Goal: Task Accomplishment & Management: Manage account settings

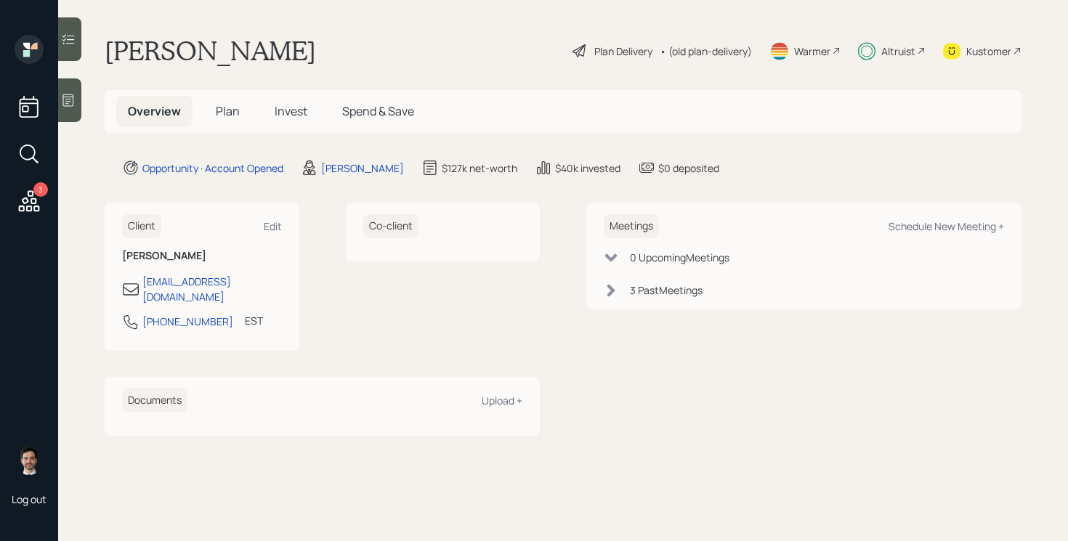
click at [224, 113] on span "Plan" at bounding box center [228, 111] width 24 height 16
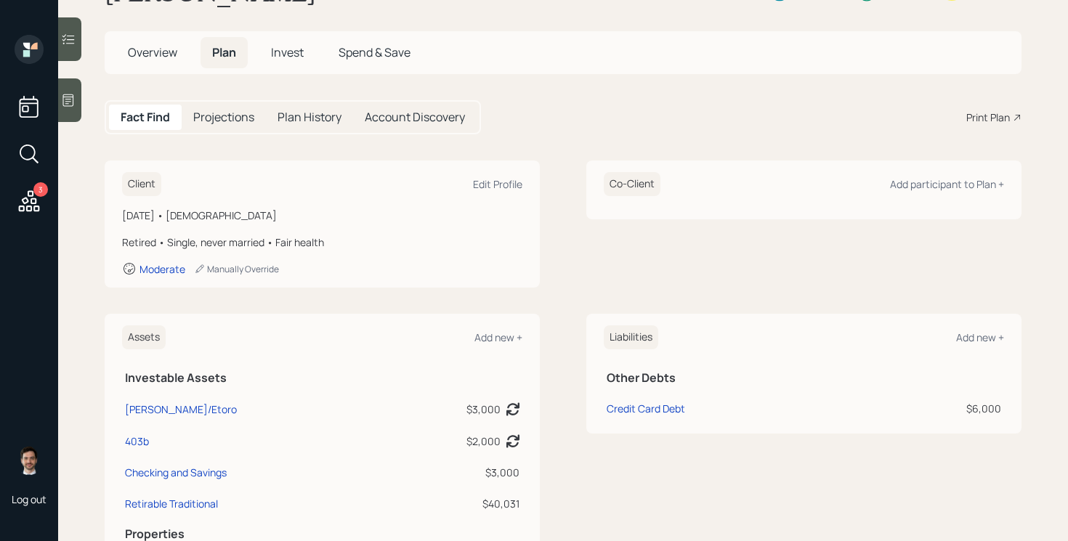
scroll to position [12, 0]
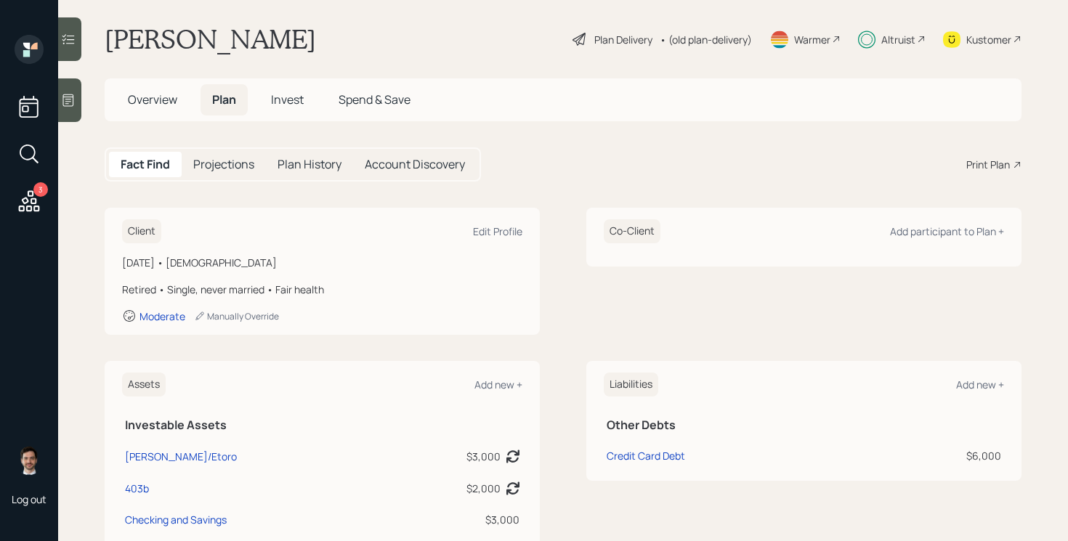
click at [284, 110] on h5 "Invest" at bounding box center [287, 99] width 56 height 31
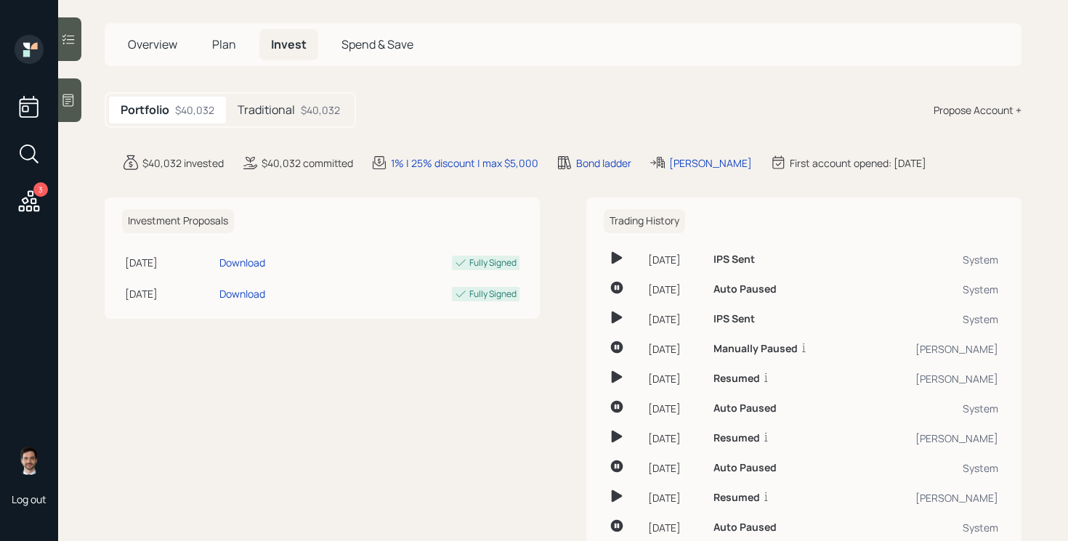
scroll to position [61, 0]
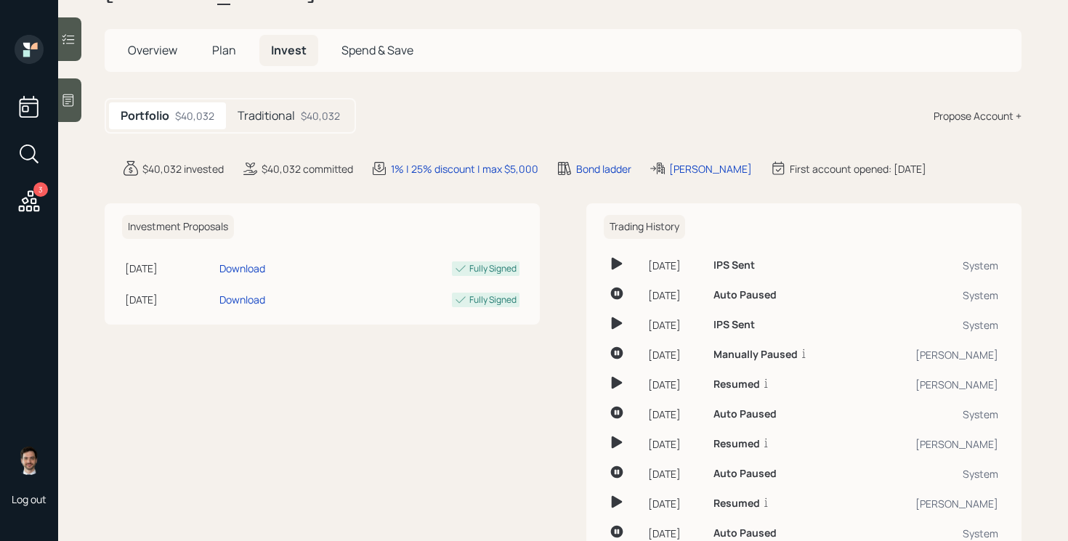
click at [293, 102] on div "Portfolio $40,032 Traditional $40,032" at bounding box center [230, 116] width 251 height 36
click at [290, 114] on h5 "Traditional" at bounding box center [265, 116] width 57 height 14
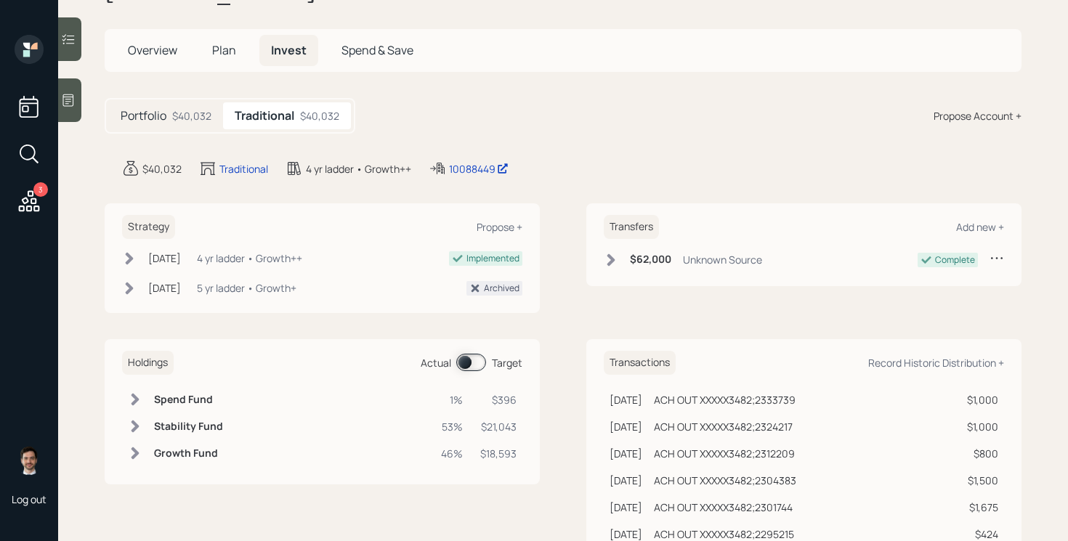
scroll to position [133, 0]
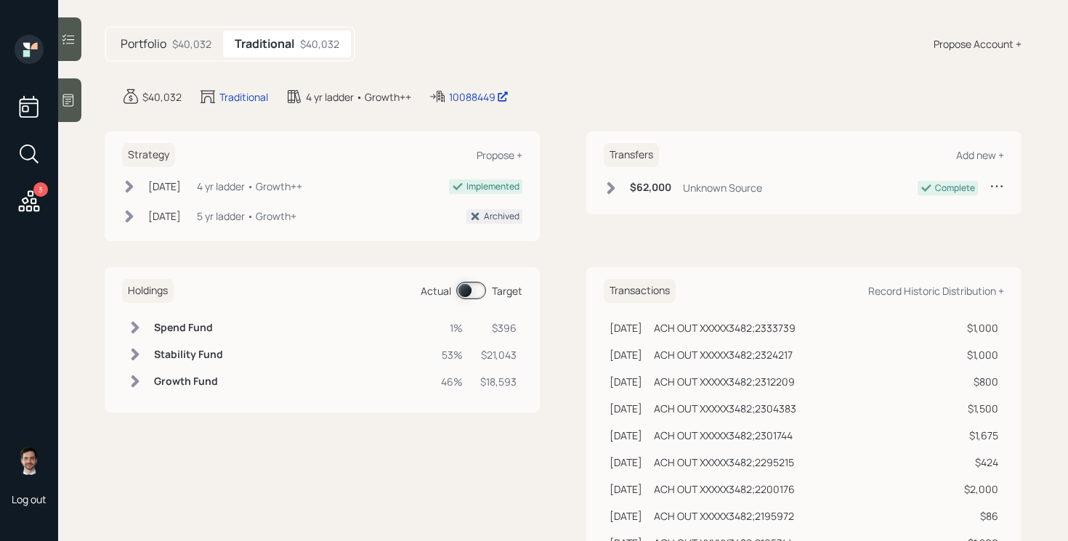
click at [466, 292] on span at bounding box center [471, 290] width 30 height 17
click at [471, 292] on span at bounding box center [471, 290] width 30 height 17
click at [134, 328] on icon at bounding box center [135, 327] width 15 height 15
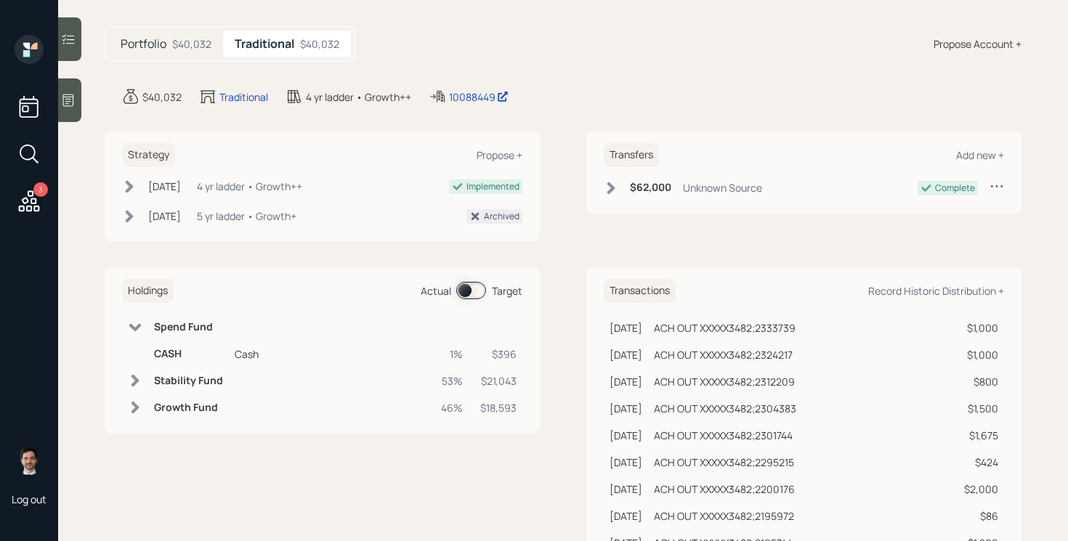
click at [134, 328] on icon at bounding box center [135, 327] width 12 height 8
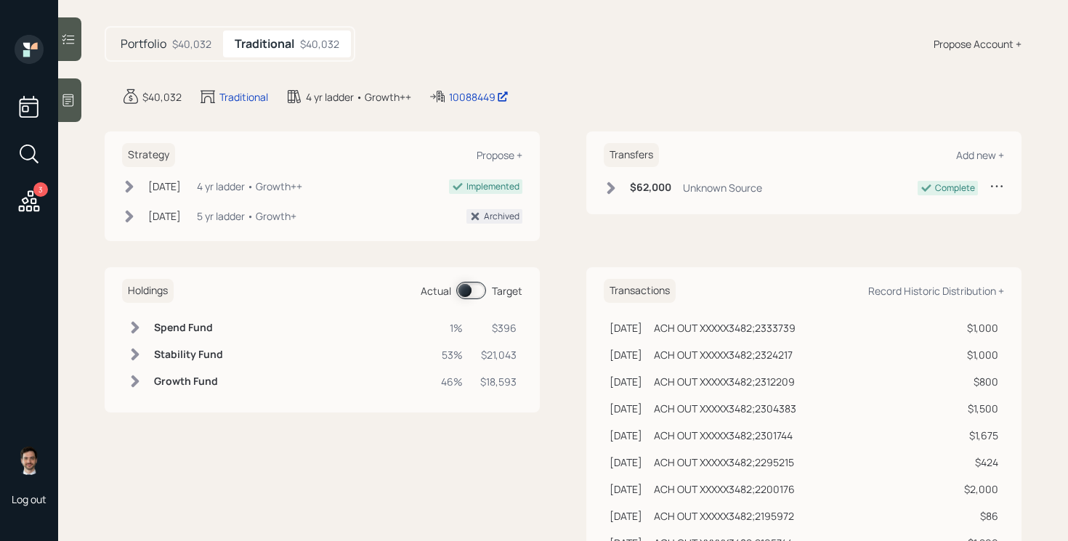
scroll to position [0, 0]
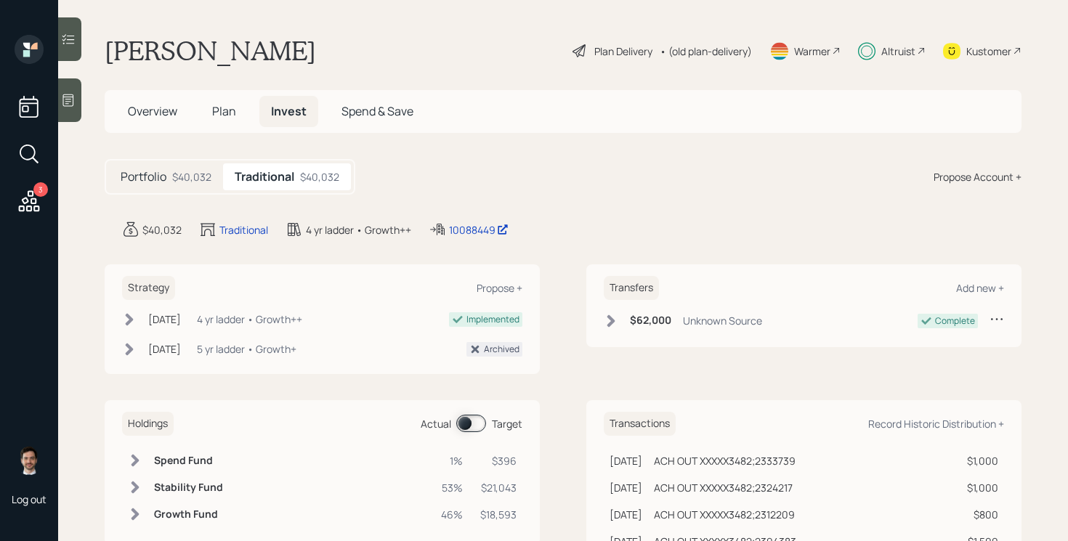
click at [468, 418] on span at bounding box center [471, 423] width 30 height 17
click at [467, 423] on span at bounding box center [471, 423] width 30 height 17
click at [225, 113] on span "Plan" at bounding box center [224, 111] width 24 height 16
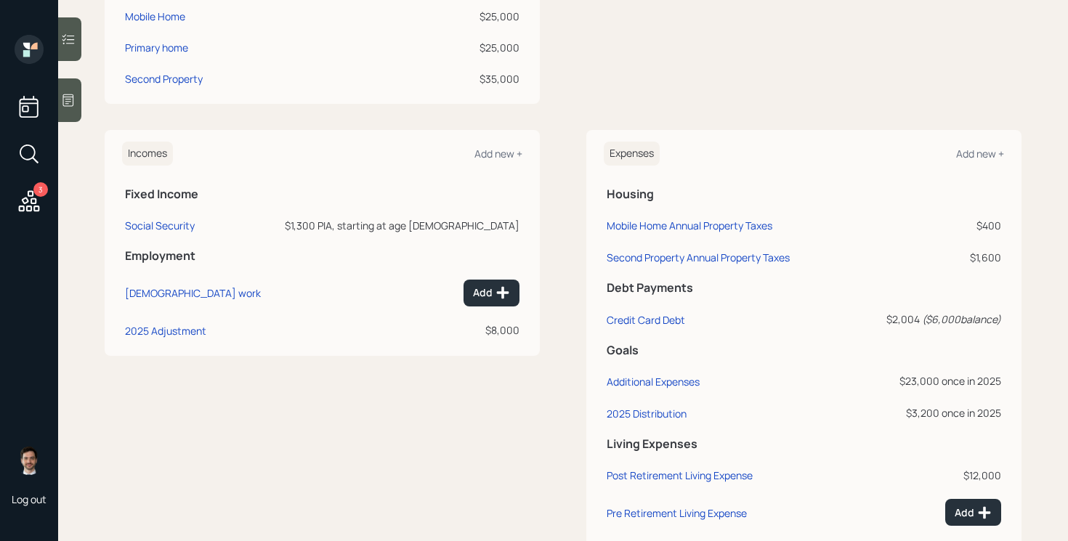
scroll to position [665, 0]
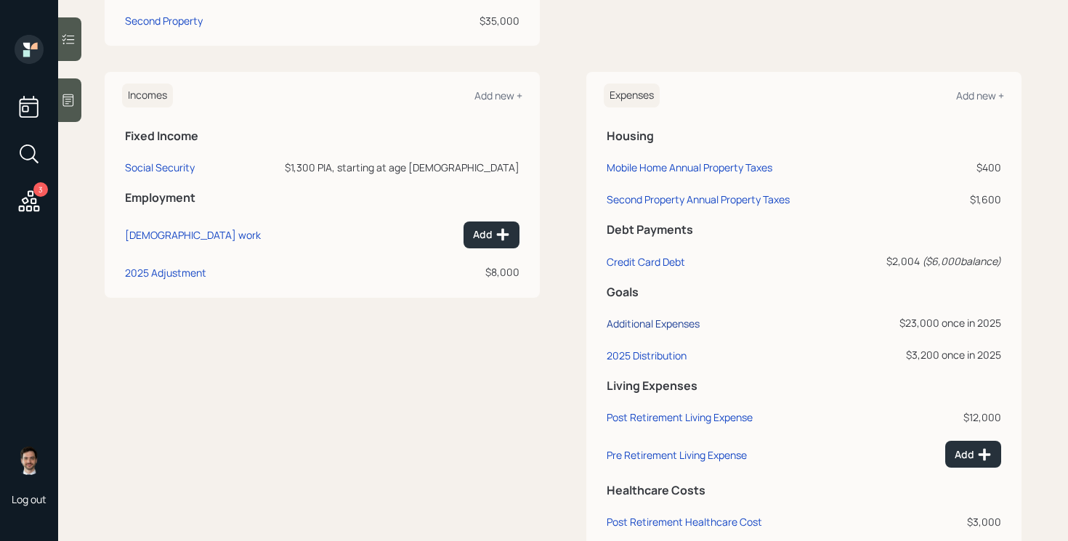
click at [671, 324] on div "Additional Expenses" at bounding box center [652, 324] width 93 height 14
select select "0"
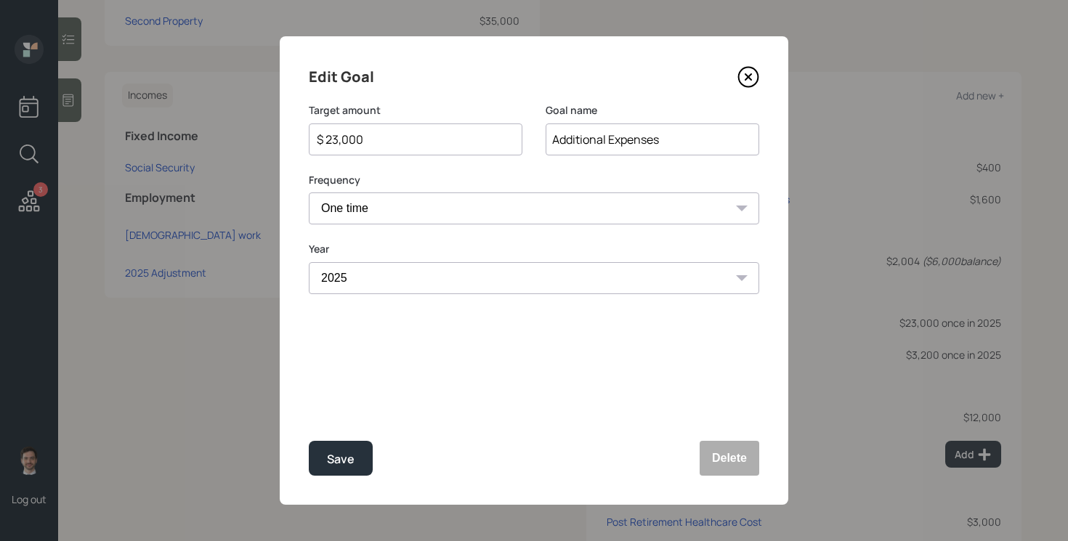
click at [747, 75] on icon at bounding box center [748, 77] width 6 height 6
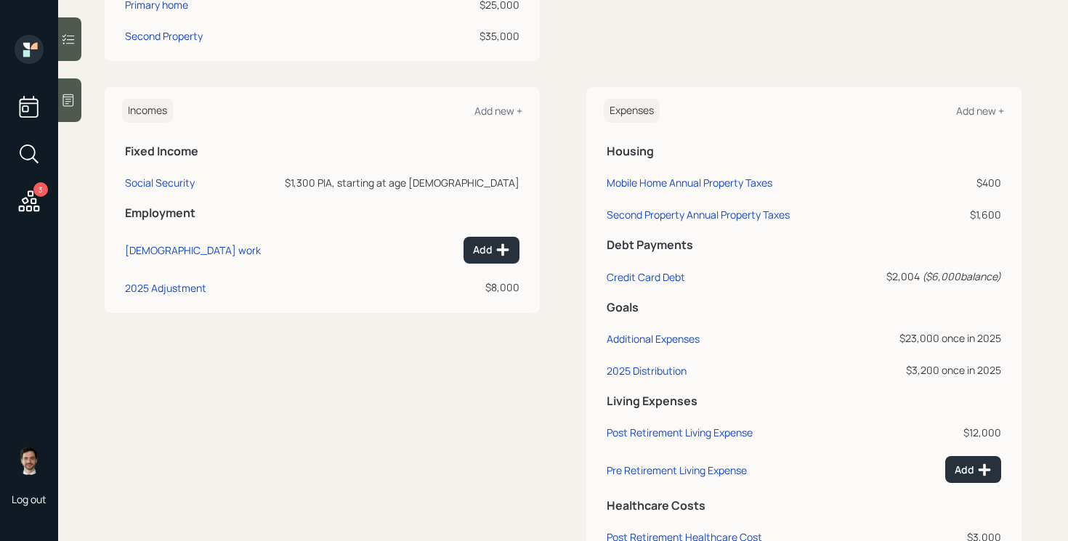
scroll to position [706, 0]
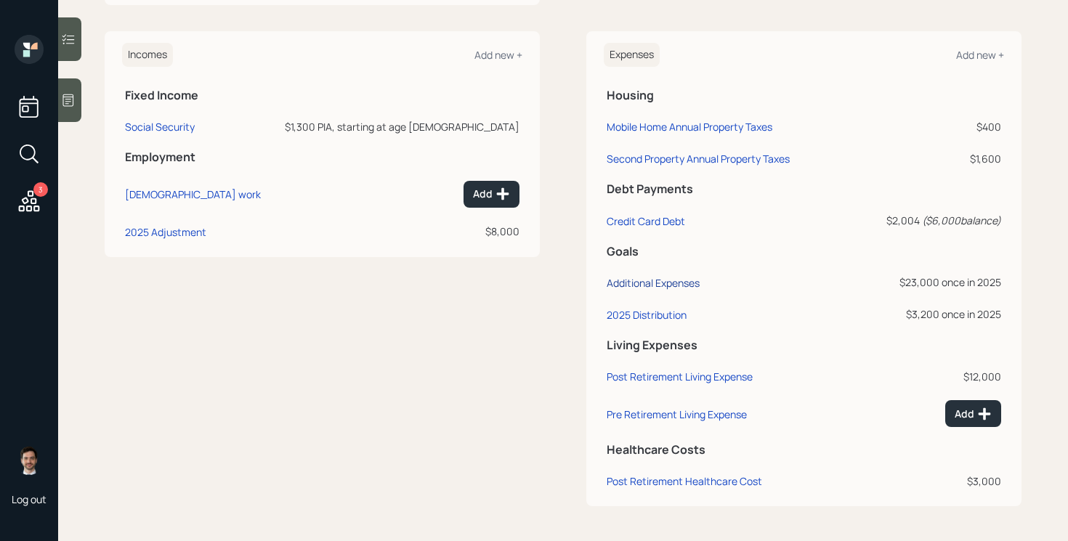
click at [675, 276] on div "Additional Expenses" at bounding box center [652, 283] width 93 height 14
select select "0"
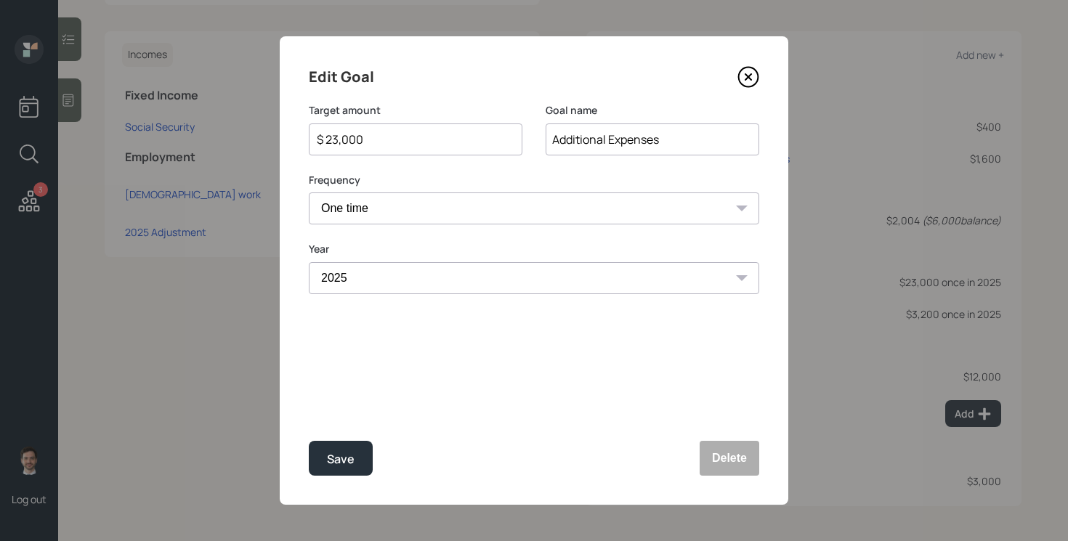
click at [467, 139] on input "$ 23,000" at bounding box center [409, 139] width 189 height 17
click at [309, 441] on button "Save" at bounding box center [341, 458] width 64 height 35
type input "$ 23,000"
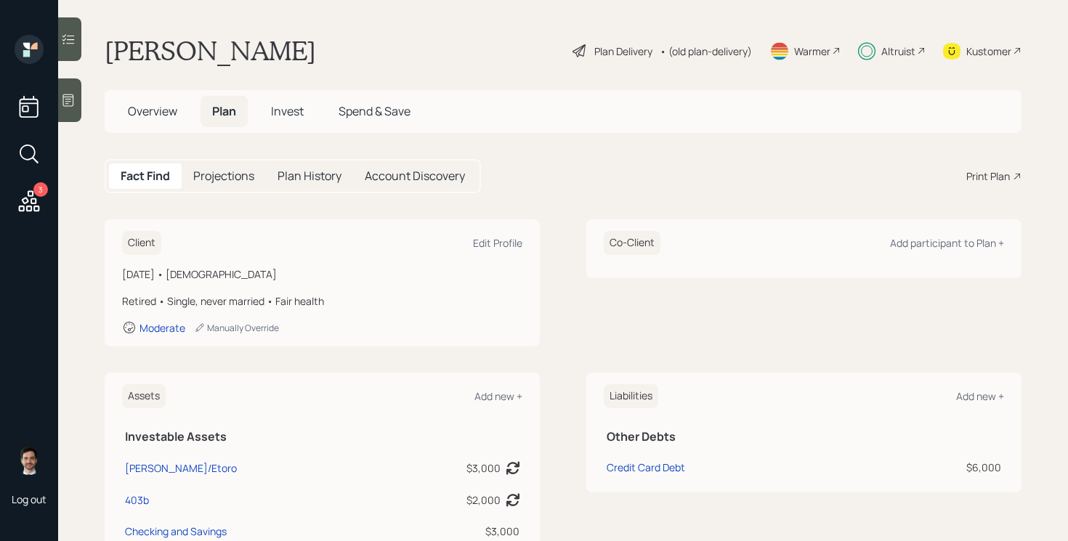
click at [288, 99] on h5 "Invest" at bounding box center [287, 111] width 56 height 31
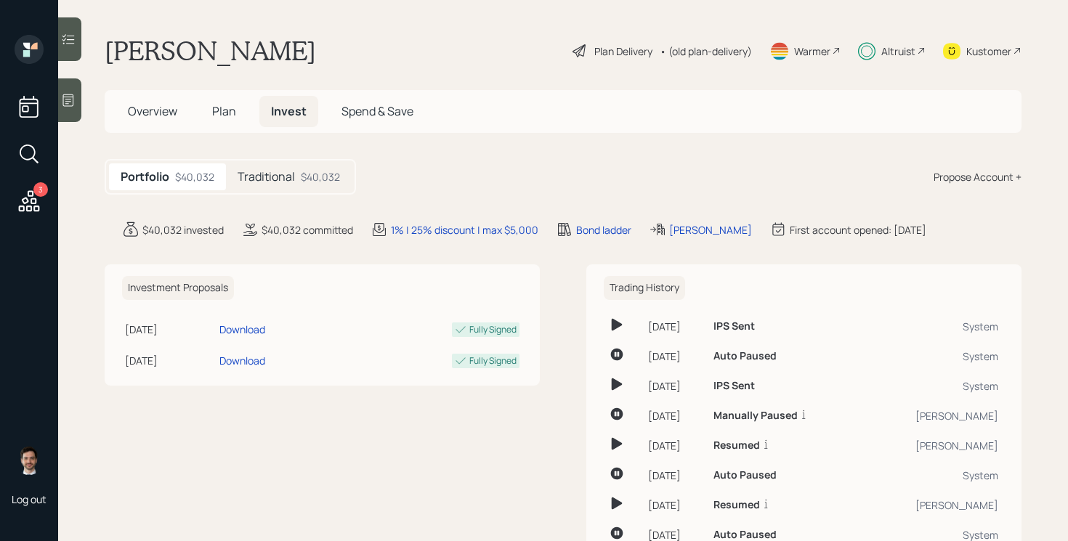
click at [301, 186] on div "Traditional $40,032" at bounding box center [289, 176] width 126 height 27
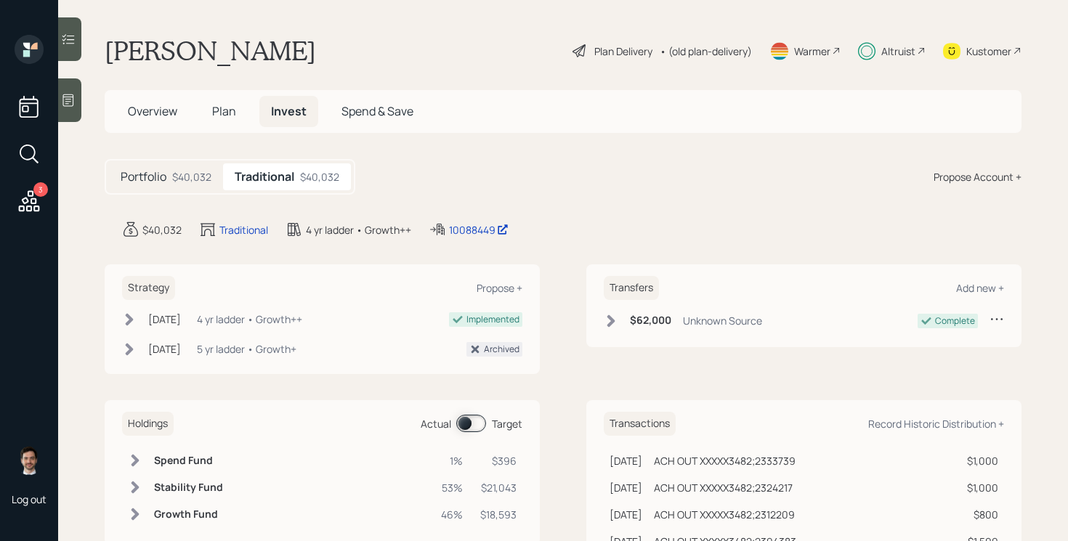
click at [463, 420] on span at bounding box center [471, 423] width 30 height 17
click at [474, 420] on span at bounding box center [471, 423] width 30 height 17
click at [229, 111] on span "Plan" at bounding box center [224, 111] width 24 height 16
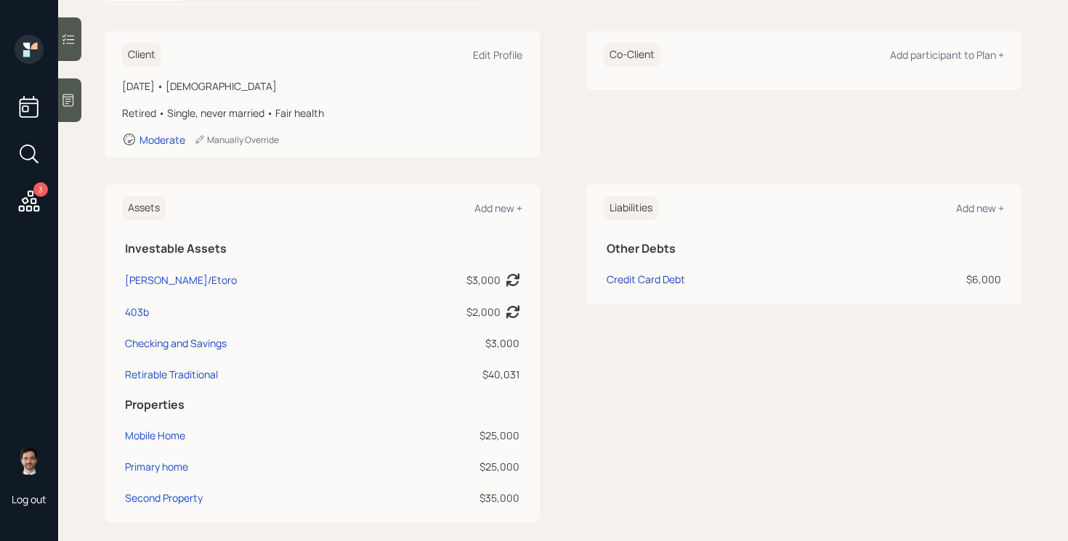
scroll to position [592, 0]
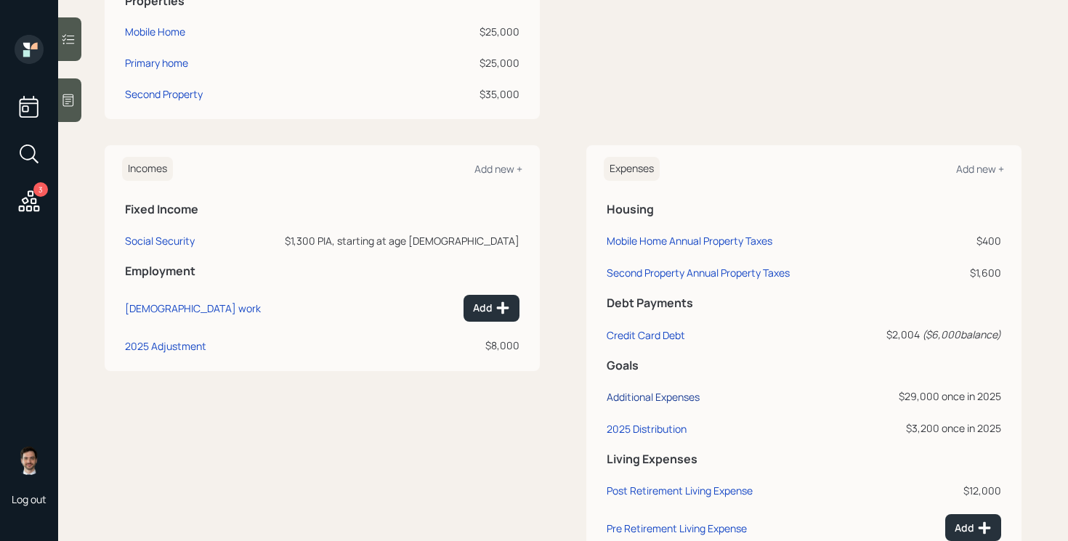
click at [652, 394] on div "Additional Expenses" at bounding box center [652, 397] width 93 height 14
select select "0"
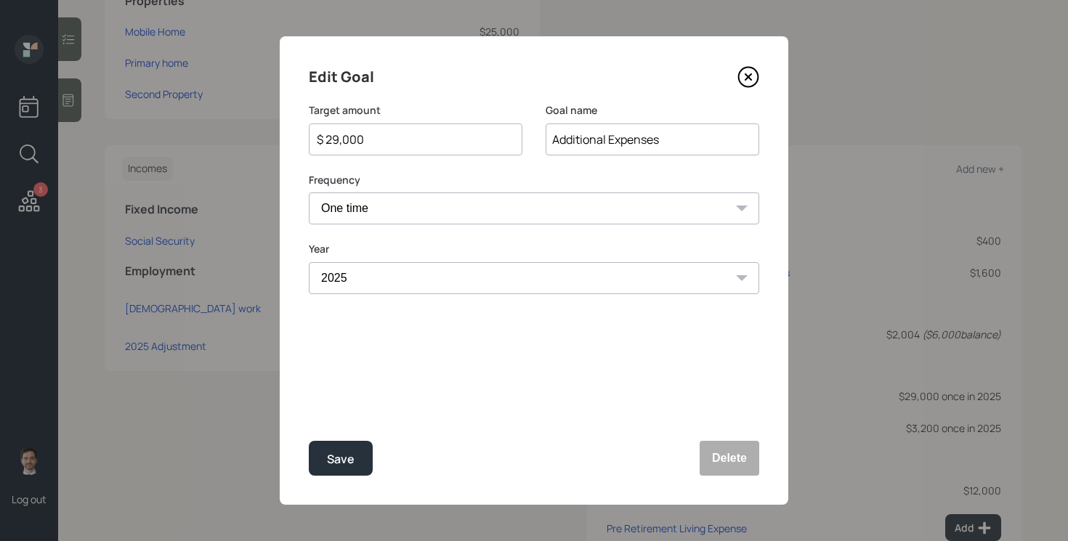
click at [339, 140] on input "$ 29,000" at bounding box center [409, 139] width 189 height 17
click at [309, 441] on button "Save" at bounding box center [341, 458] width 64 height 35
type input "$ 29,000"
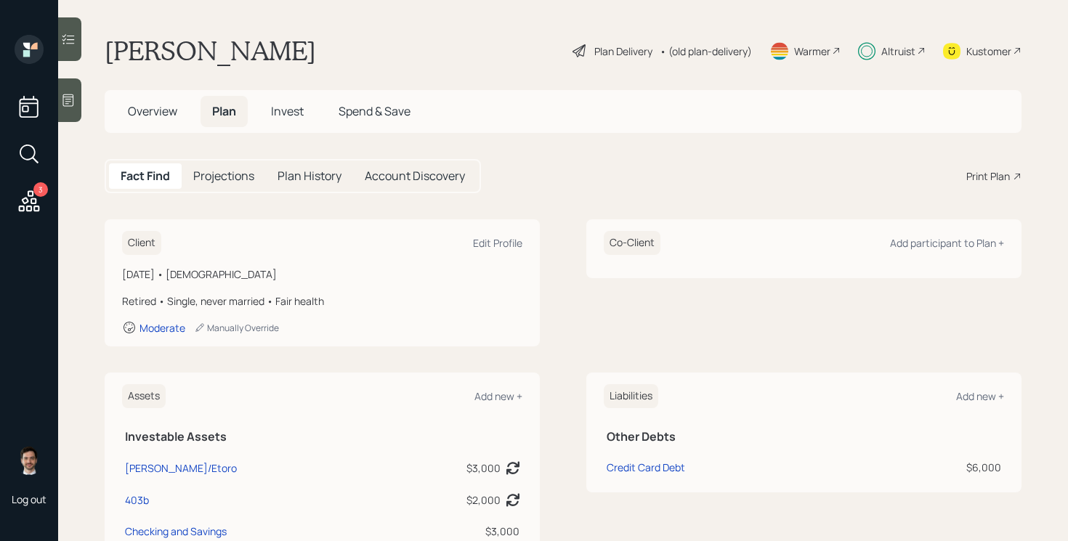
click at [282, 113] on span "Invest" at bounding box center [287, 111] width 33 height 16
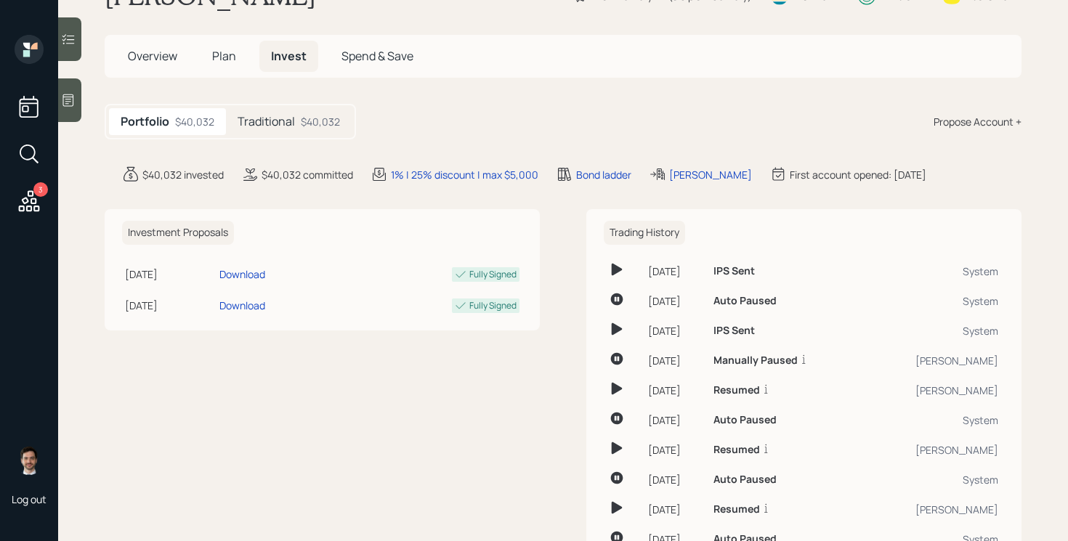
scroll to position [60, 0]
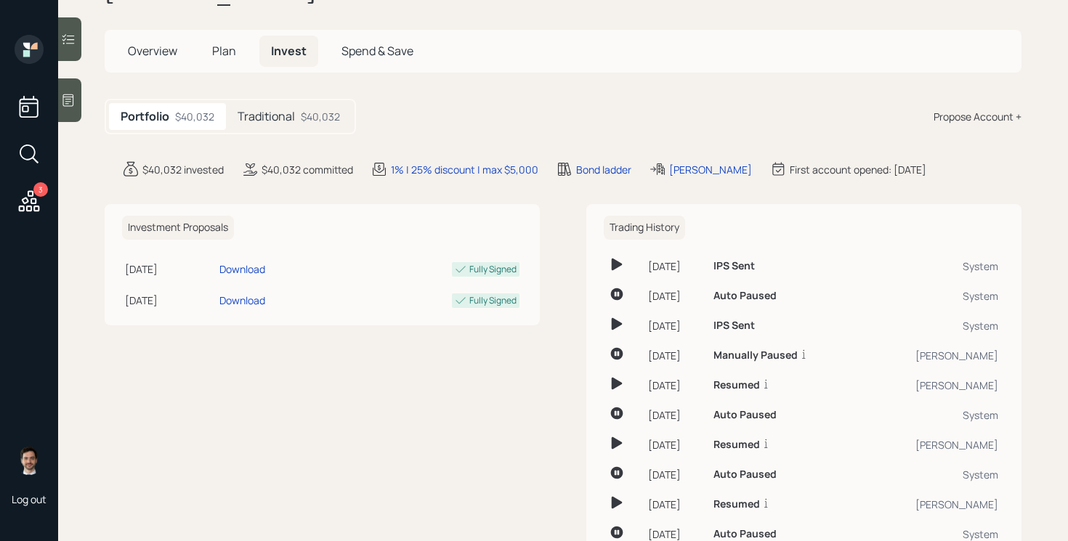
click at [274, 118] on h5 "Traditional" at bounding box center [265, 117] width 57 height 14
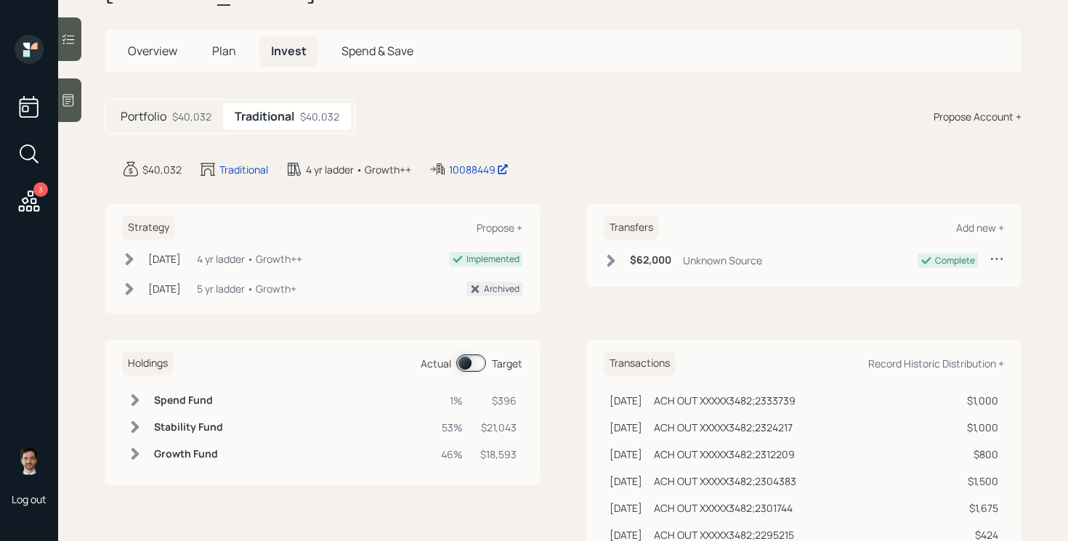
click at [479, 367] on span at bounding box center [471, 362] width 30 height 17
click at [471, 365] on span at bounding box center [471, 362] width 30 height 17
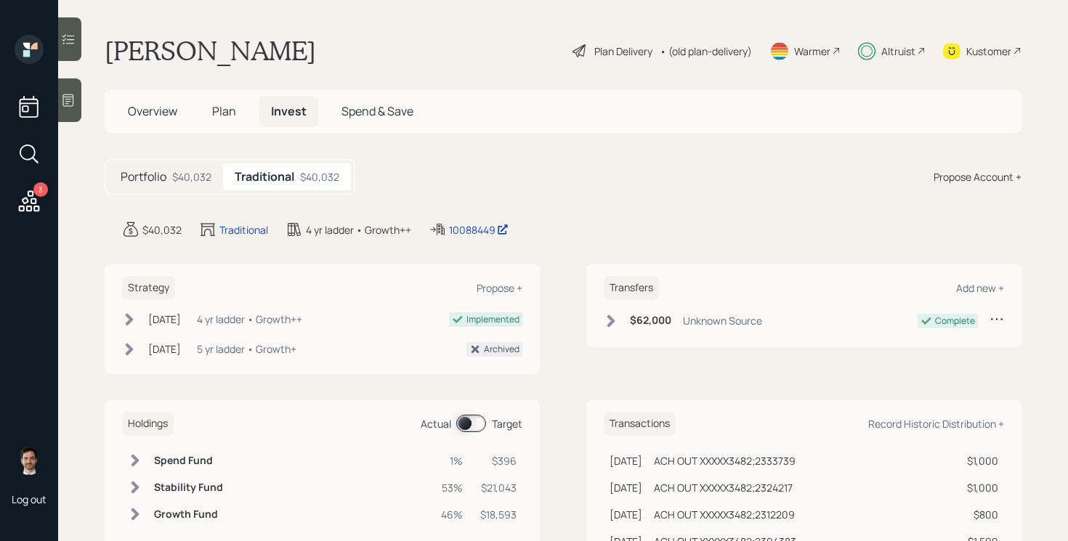
click at [229, 111] on span "Plan" at bounding box center [224, 111] width 24 height 16
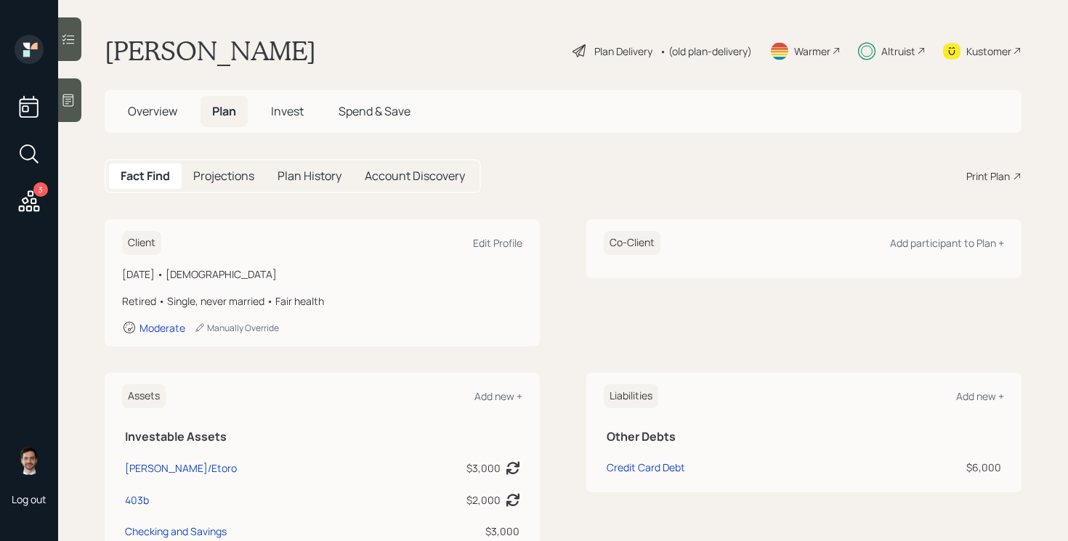
scroll to position [706, 0]
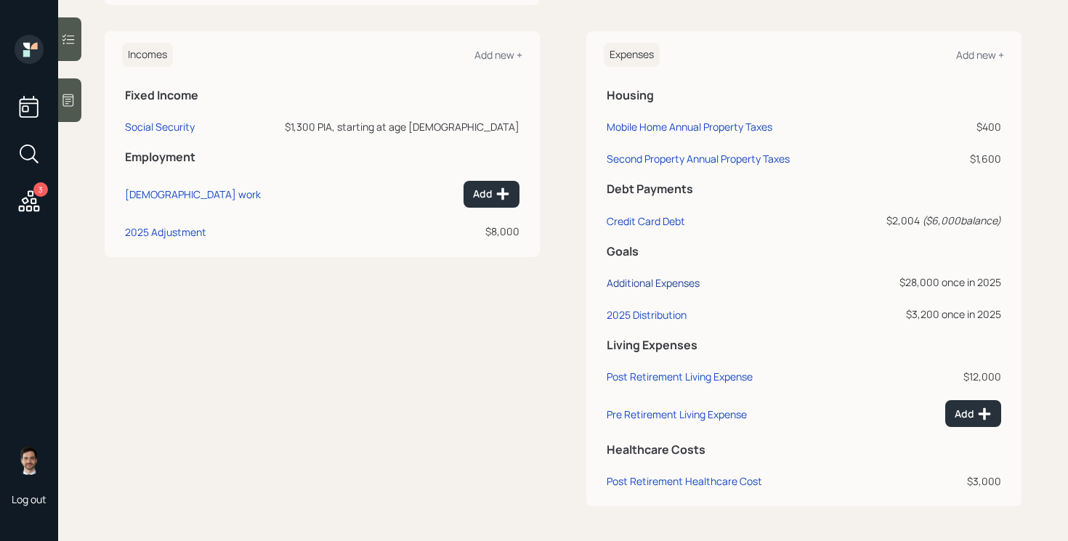
click at [653, 278] on div "Additional Expenses" at bounding box center [652, 283] width 93 height 14
select select "0"
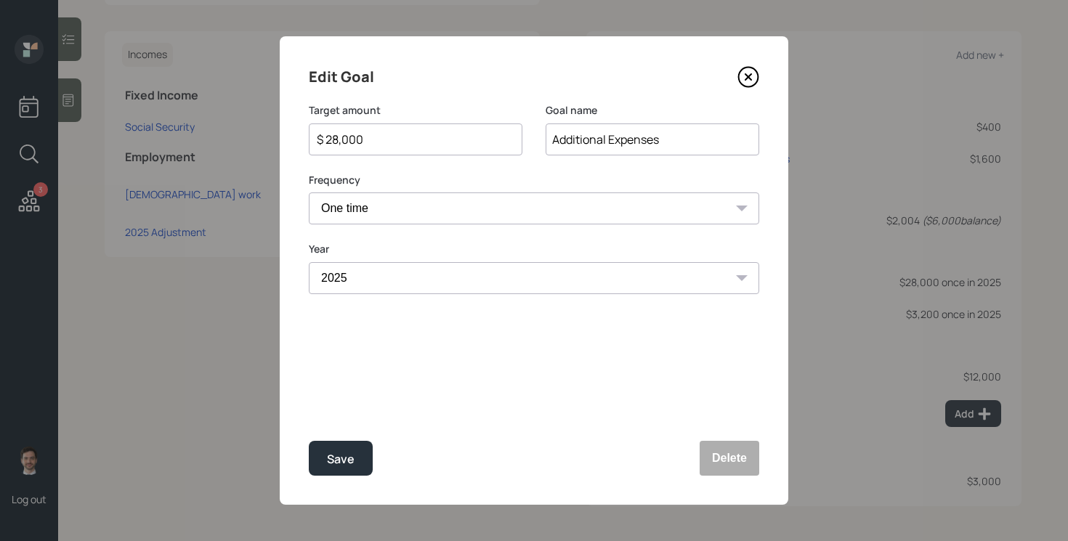
click at [347, 143] on input "$ 28,000" at bounding box center [409, 139] width 189 height 17
click at [309, 441] on button "Save" at bounding box center [341, 458] width 64 height 35
type input "$ 28,000"
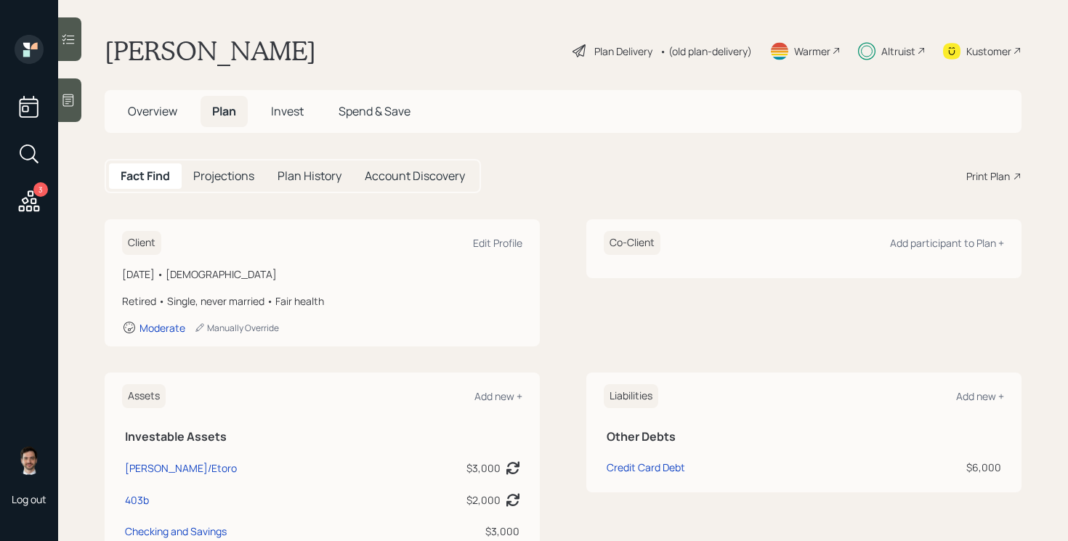
click at [280, 110] on span "Invest" at bounding box center [287, 111] width 33 height 16
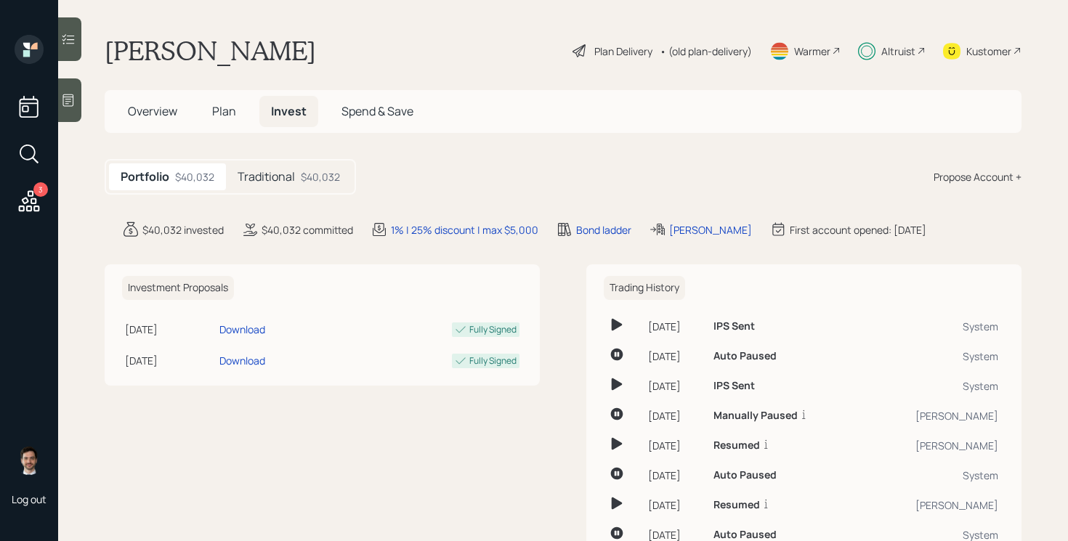
scroll to position [96, 0]
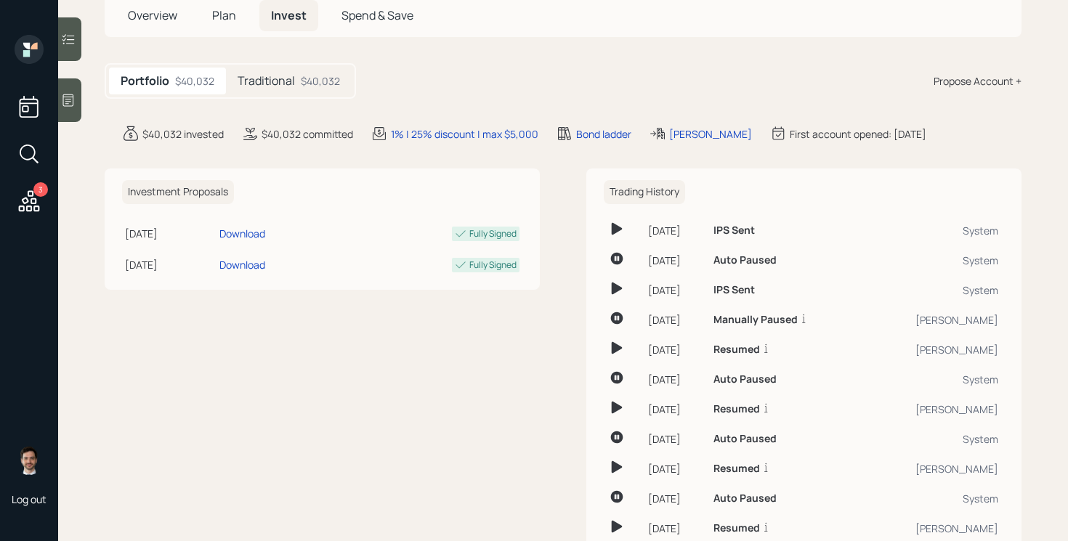
click at [264, 81] on h5 "Traditional" at bounding box center [265, 81] width 57 height 14
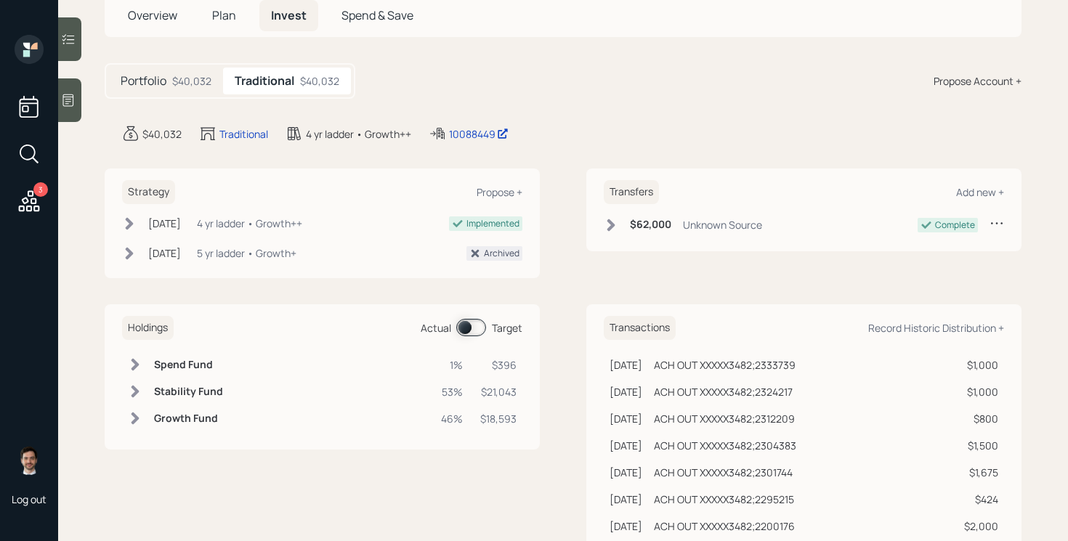
click at [476, 328] on span at bounding box center [471, 327] width 30 height 17
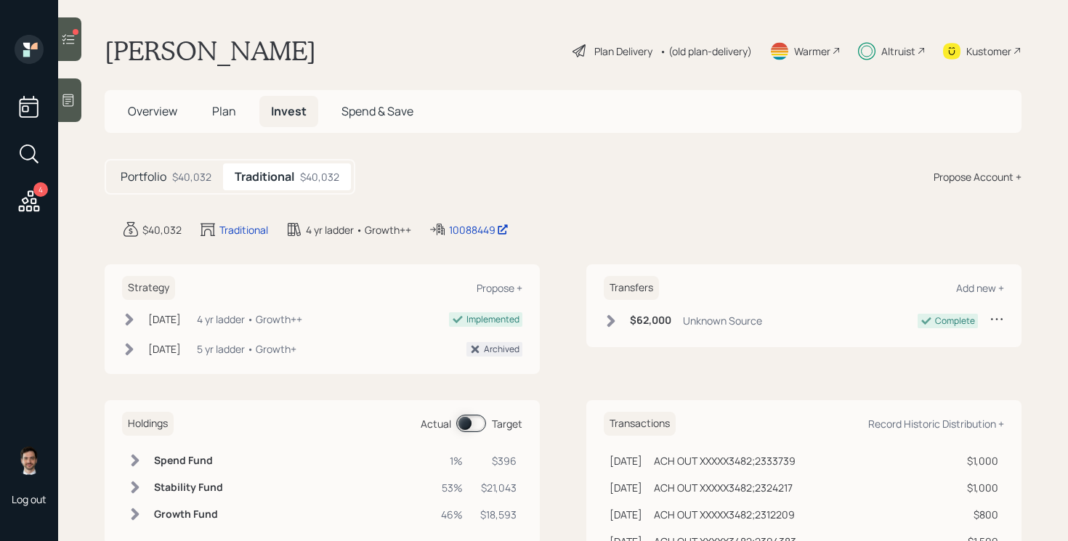
click at [73, 32] on div at bounding box center [76, 32] width 6 height 6
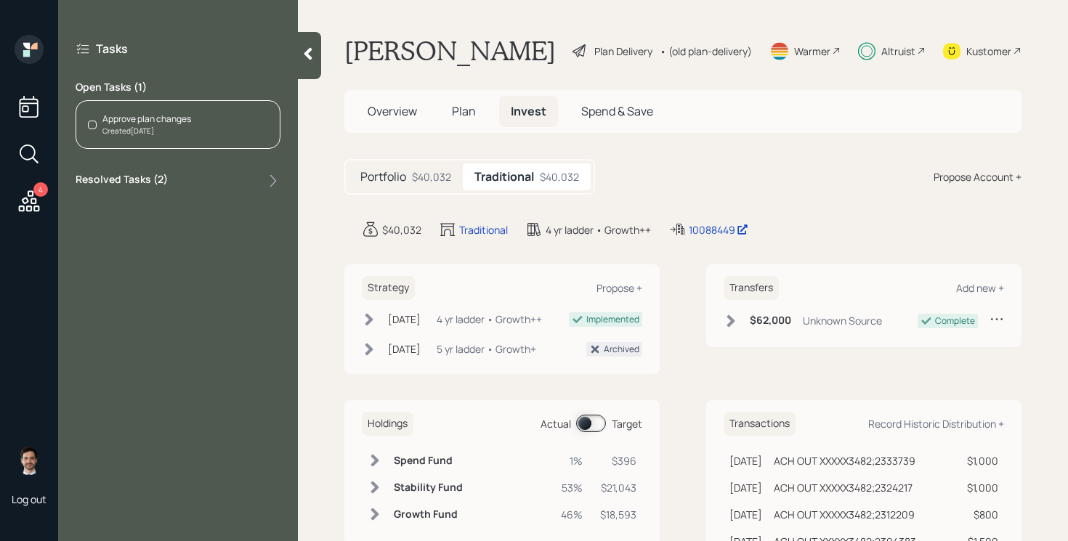
click at [158, 126] on div "Created Today" at bounding box center [146, 131] width 89 height 11
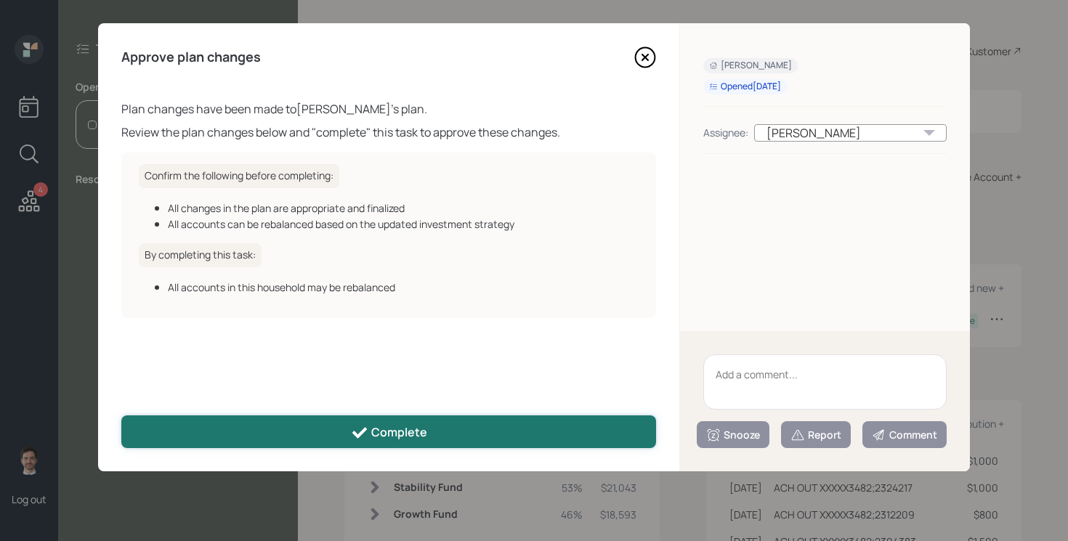
click at [481, 438] on button "Complete" at bounding box center [388, 431] width 534 height 33
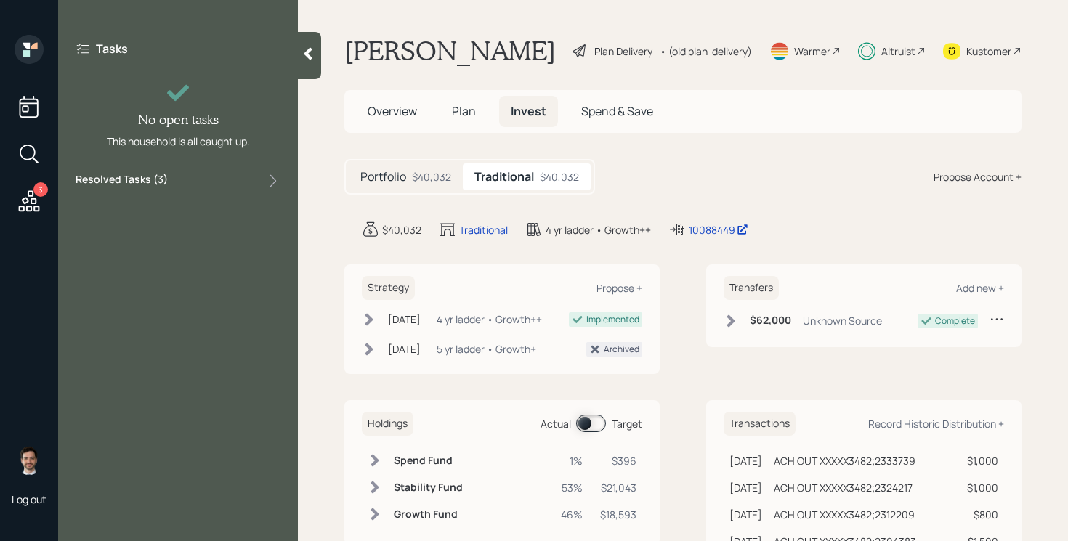
click at [359, 27] on main "David Ryan Plan Delivery • (old plan-delivery) Warmer Altruist Kustomer Overvie…" at bounding box center [683, 270] width 770 height 541
